Goal: Information Seeking & Learning: Find specific fact

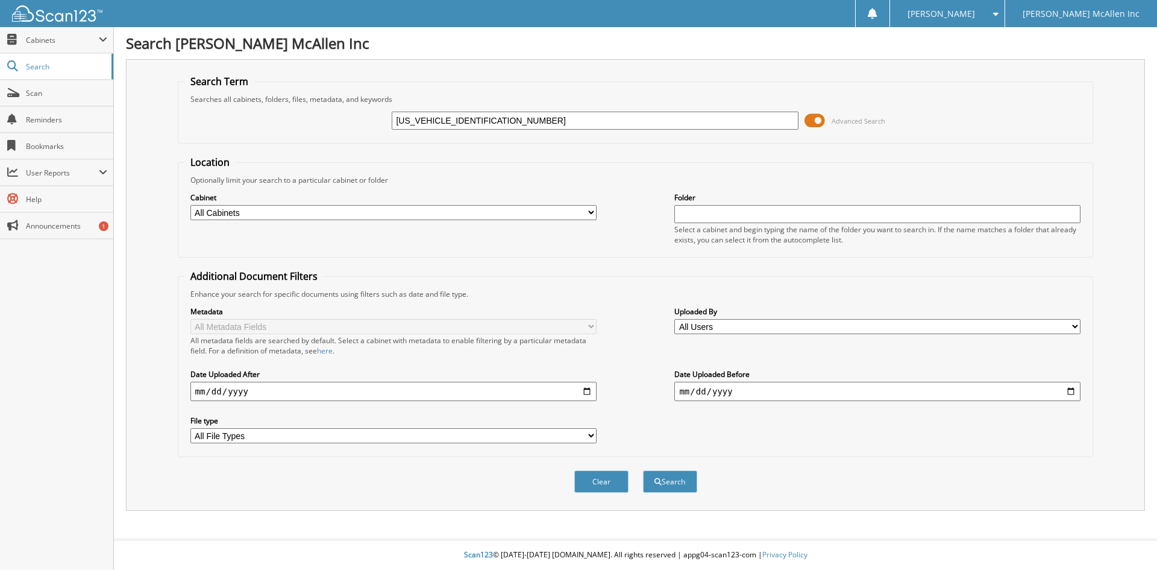
type input "[US_VEHICLE_IDENTIFICATION_NUMBER]"
click at [643, 470] on button "Search" at bounding box center [670, 481] width 54 height 22
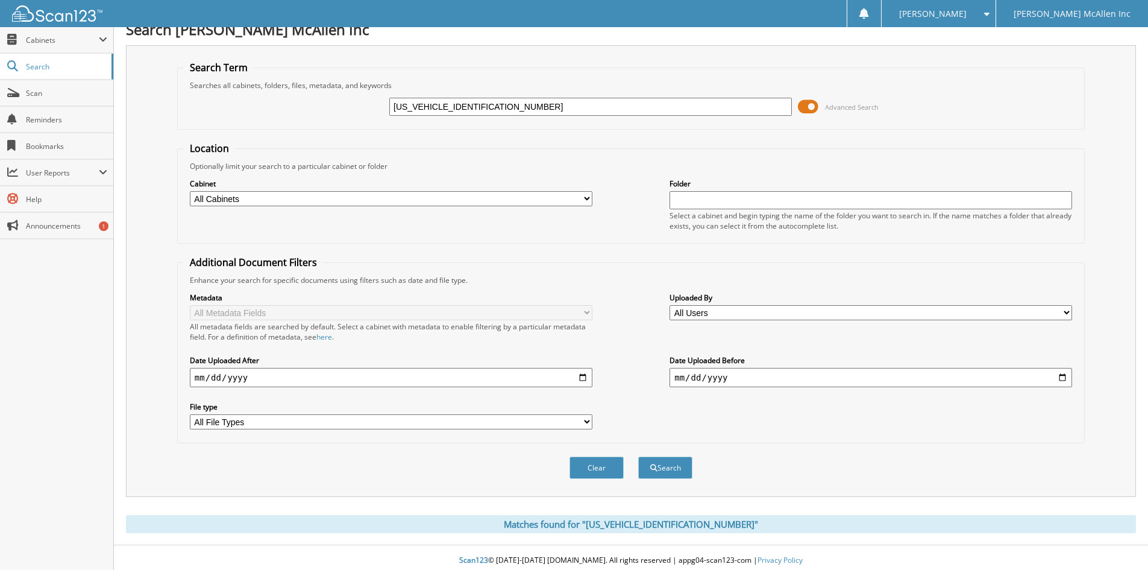
scroll to position [20, 0]
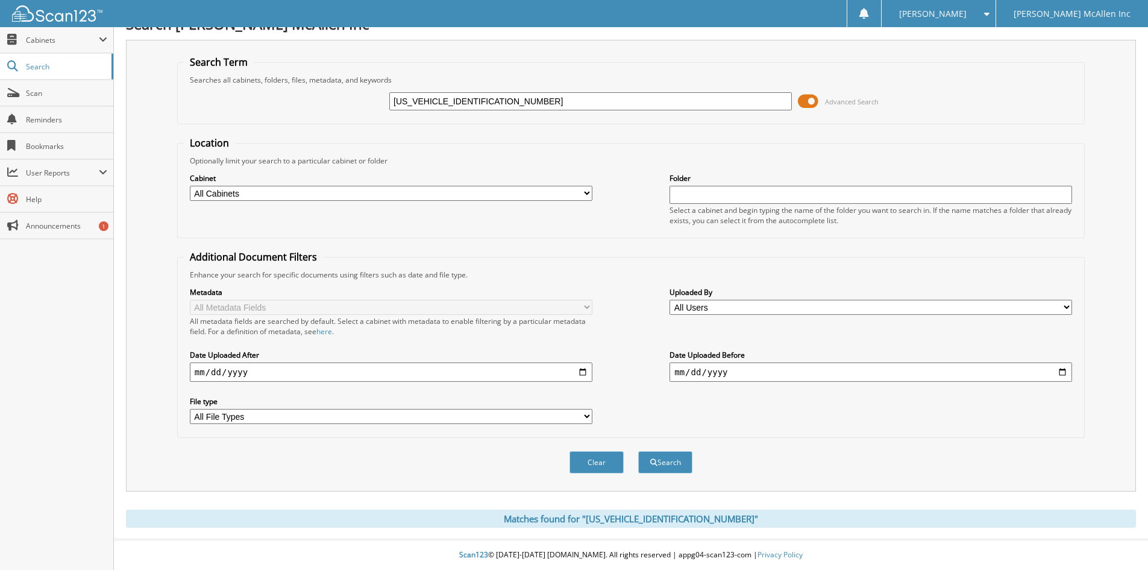
drag, startPoint x: 435, startPoint y: 98, endPoint x: 315, endPoint y: 99, distance: 119.9
click at [315, 99] on div "[US_VEHICLE_IDENTIFICATION_NUMBER] Advanced Search" at bounding box center [631, 101] width 894 height 33
type input "4SEL01844"
click at [638, 451] on button "Search" at bounding box center [665, 462] width 54 height 22
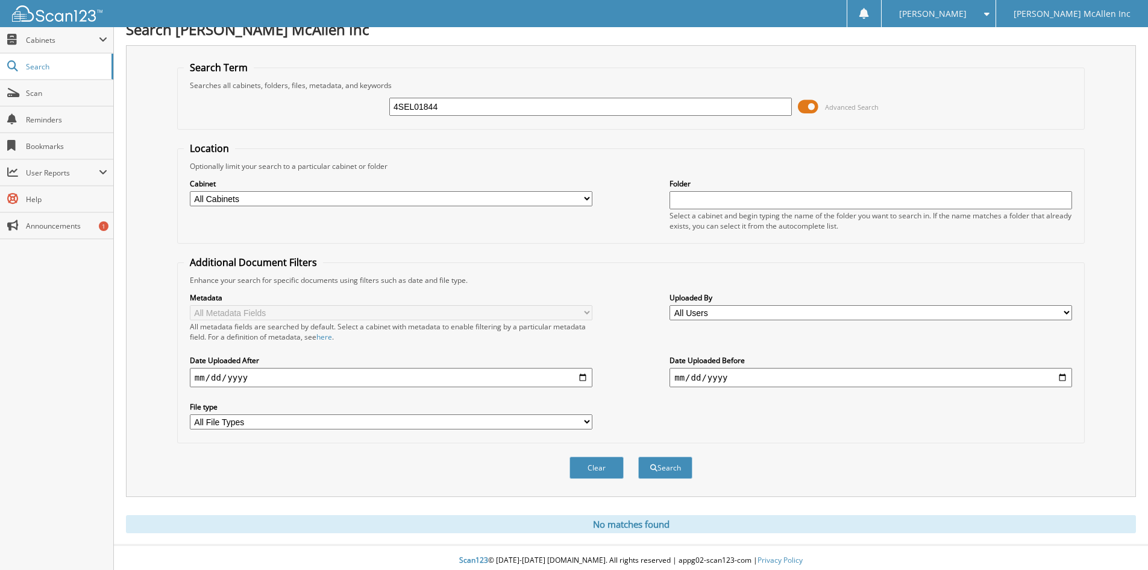
scroll to position [20, 0]
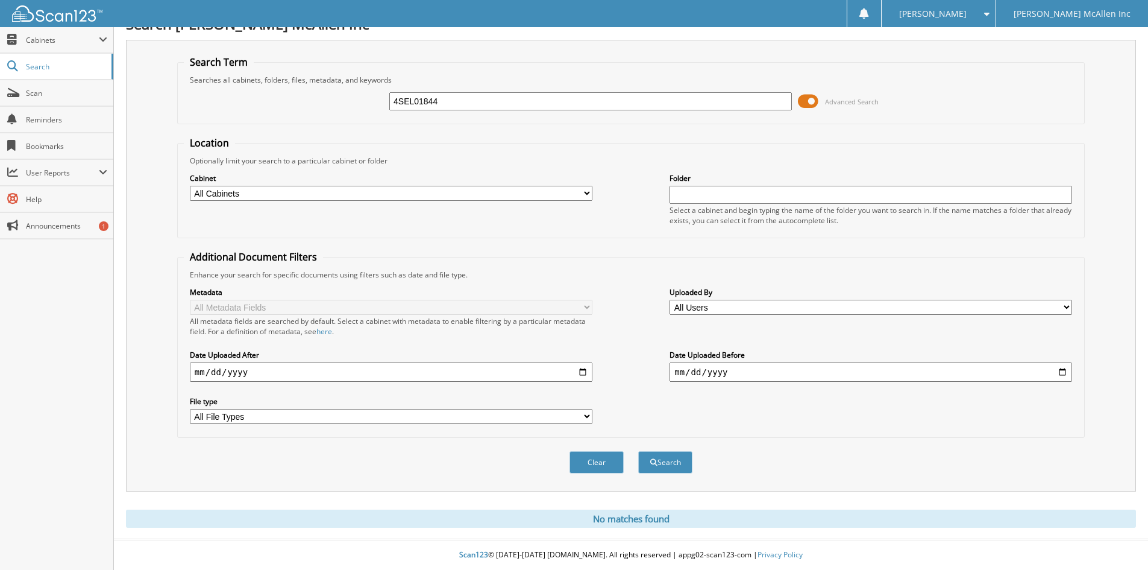
click at [397, 98] on input "4SEL01844" at bounding box center [590, 101] width 403 height 18
type input "SEL01844"
click at [638, 451] on button "Search" at bounding box center [665, 462] width 54 height 22
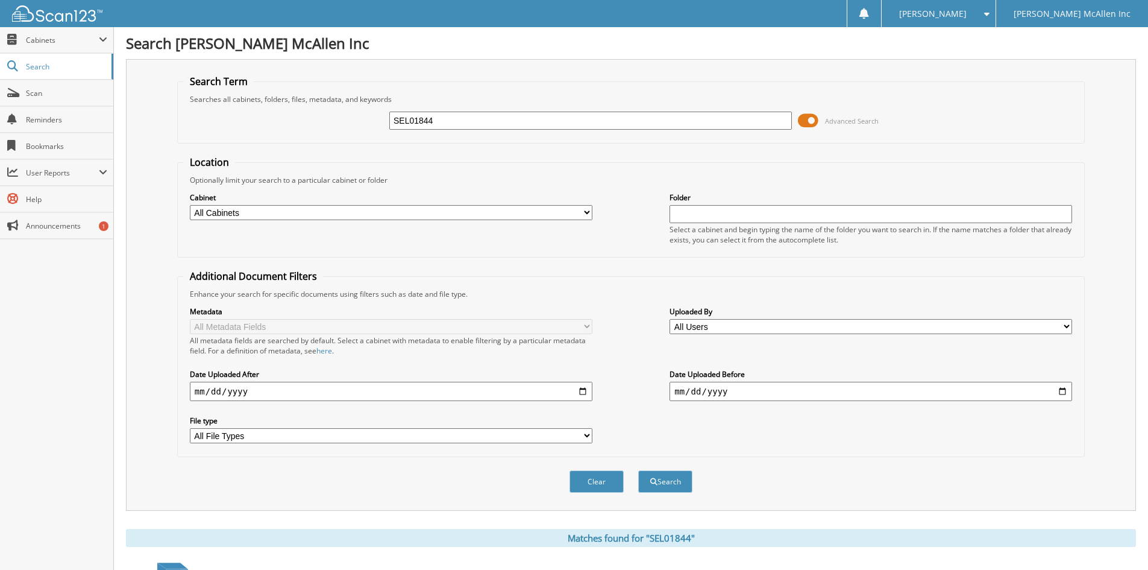
scroll to position [151, 0]
